Goal: Information Seeking & Learning: Learn about a topic

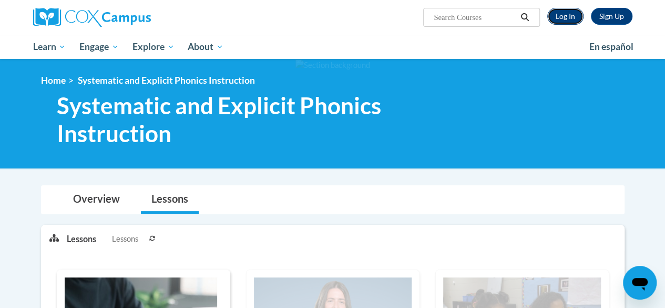
click at [561, 17] on link "Log In" at bounding box center [565, 16] width 36 height 17
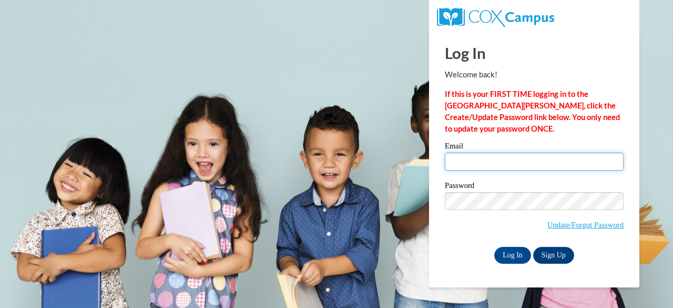
drag, startPoint x: 0, startPoint y: 0, endPoint x: 502, endPoint y: 165, distance: 527.8
click at [502, 165] on input "Email" at bounding box center [534, 161] width 179 height 18
click at [478, 141] on div "Log In Welcome back! If this is your FIRST TIME logging in to the NEW Cox Campu…" at bounding box center [534, 148] width 179 height 232
click at [473, 166] on input "Email" at bounding box center [534, 161] width 179 height 18
type input "laura.gawronski@muskegonorway.org"
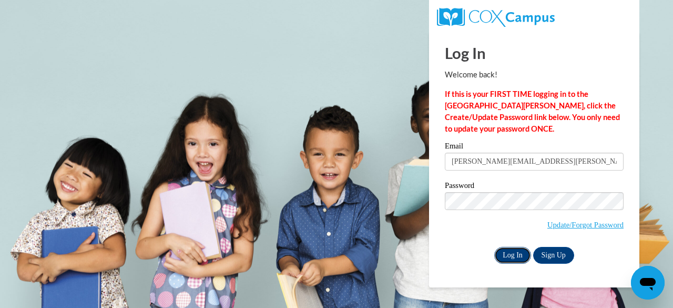
click at [503, 253] on input "Log In" at bounding box center [512, 255] width 37 height 17
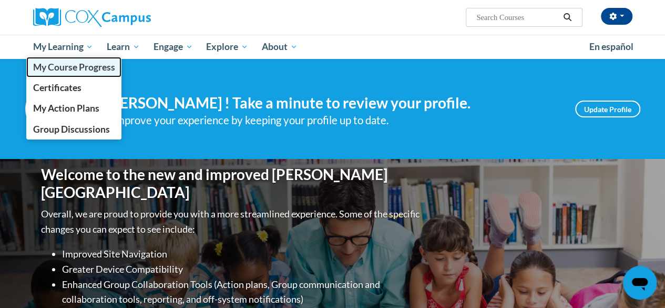
click at [57, 65] on span "My Course Progress" at bounding box center [74, 67] width 82 height 11
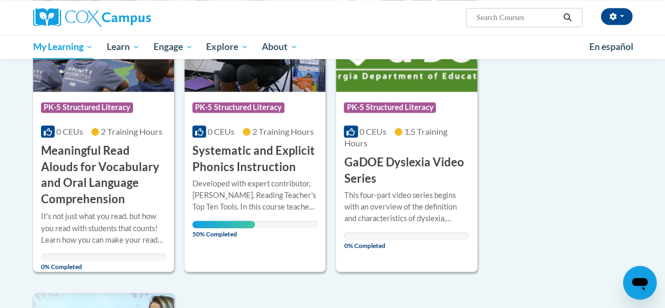
scroll to position [771, 0]
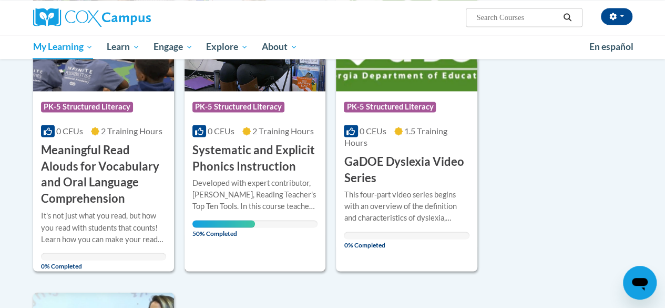
click at [228, 184] on div "Developed with expert contributor, Dr. Deborah Glaser, Reading Teacher's Top Te…" at bounding box center [254, 194] width 125 height 35
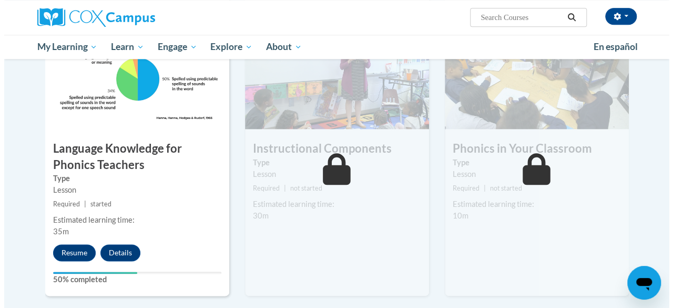
scroll to position [551, 0]
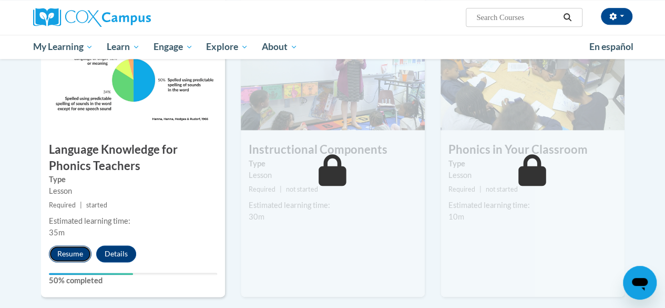
click at [74, 254] on button "Resume" at bounding box center [70, 253] width 43 height 17
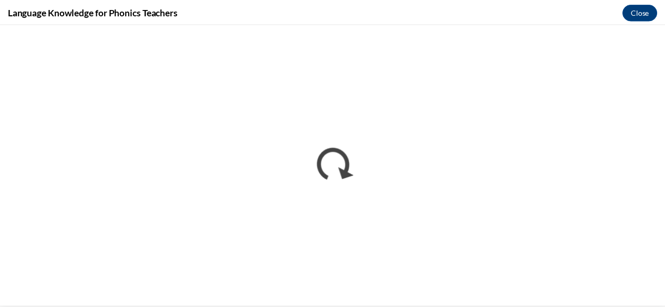
scroll to position [0, 0]
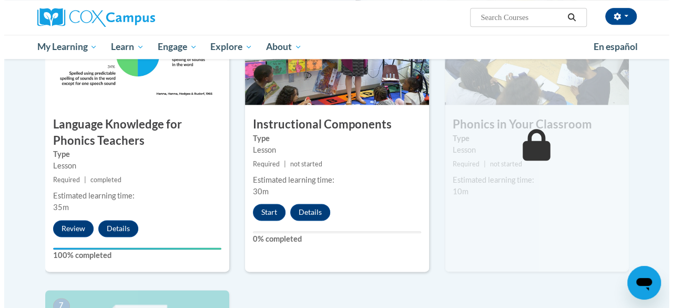
scroll to position [576, 0]
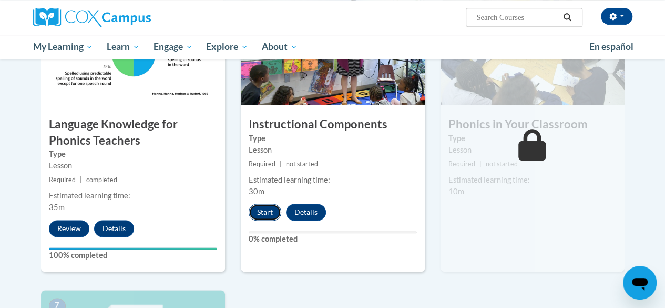
click at [265, 212] on button "Start" at bounding box center [265, 211] width 33 height 17
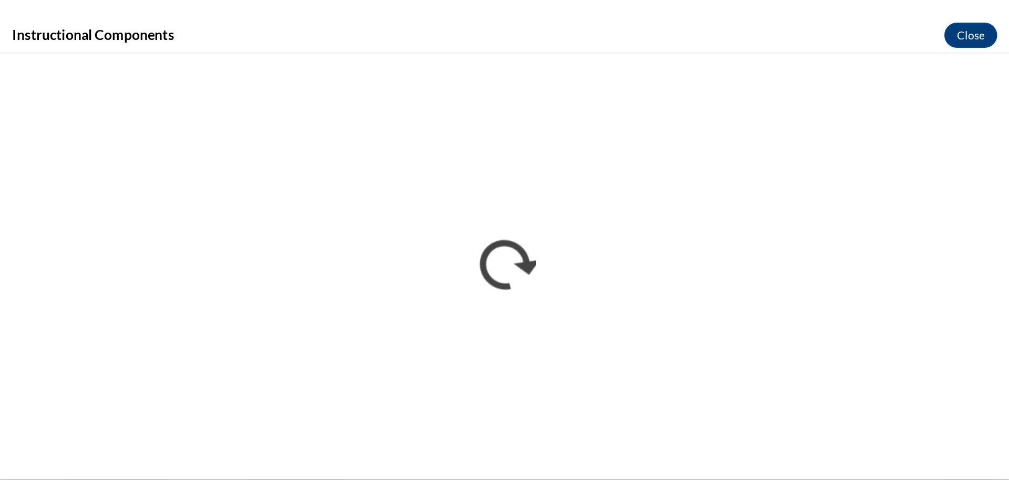
scroll to position [0, 0]
